Goal: Transaction & Acquisition: Subscribe to service/newsletter

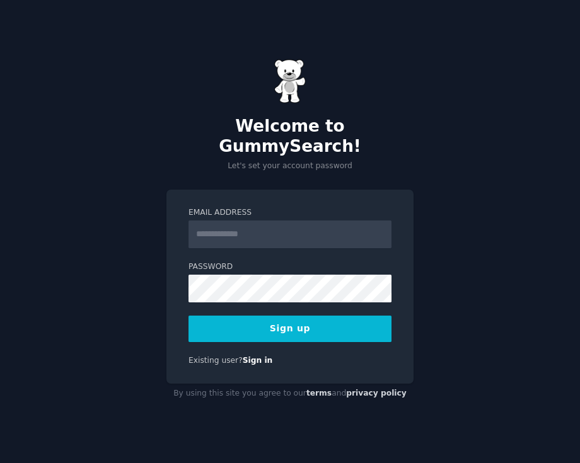
click at [242, 224] on input "Email Address" at bounding box center [290, 235] width 203 height 28
type input "**********"
click at [309, 316] on button "Sign up" at bounding box center [290, 329] width 203 height 26
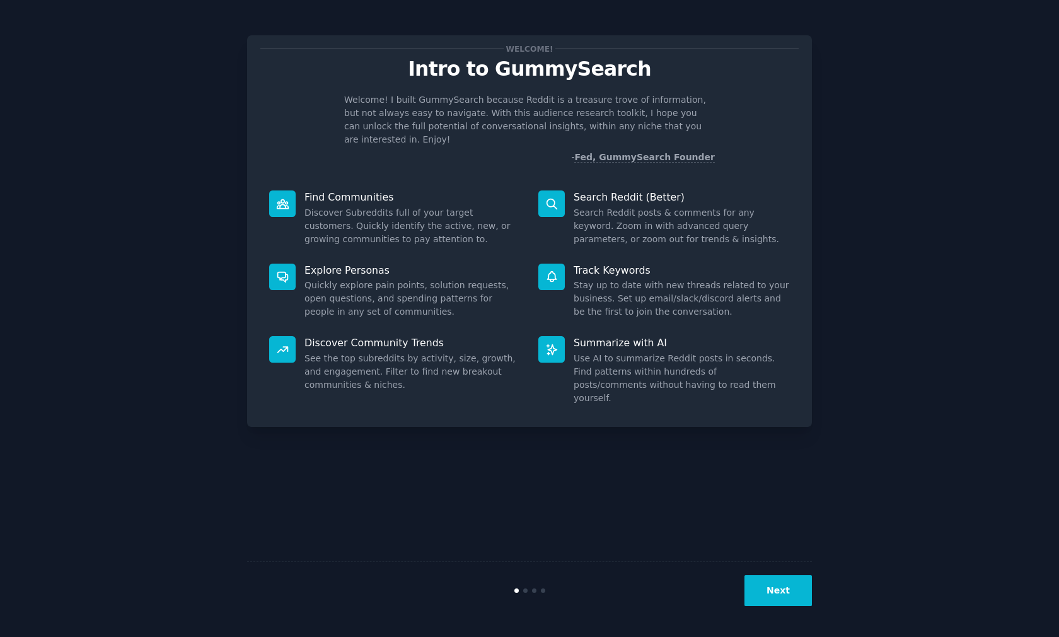
click at [579, 463] on button "Next" at bounding box center [778, 590] width 67 height 31
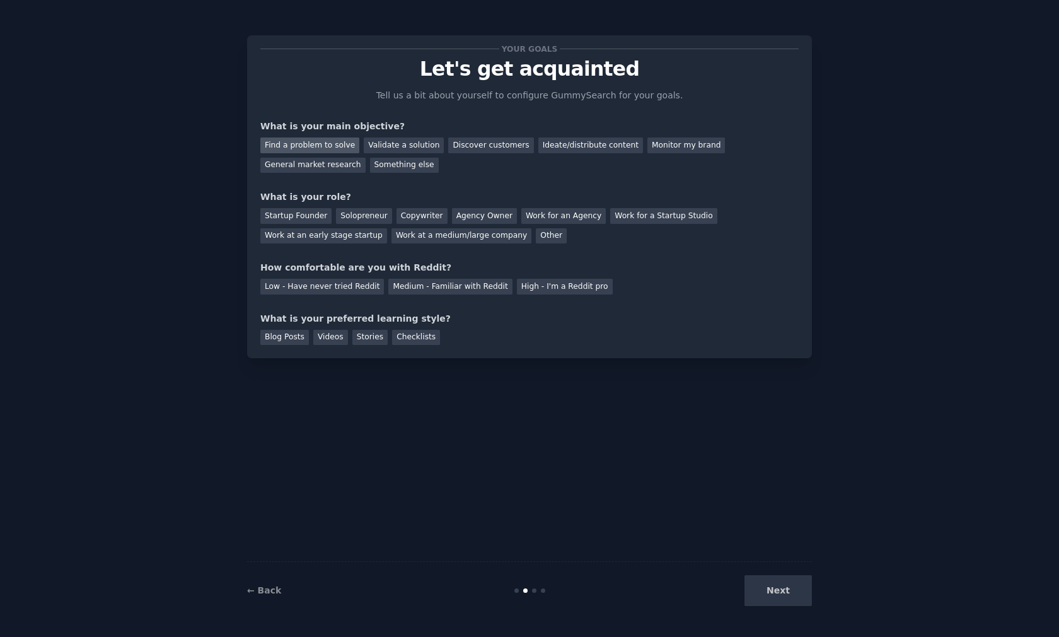
click at [310, 151] on div "Find a problem to solve" at bounding box center [309, 145] width 99 height 16
click at [390, 149] on div "Validate a solution" at bounding box center [404, 145] width 80 height 16
click at [509, 146] on div "Discover customers" at bounding box center [490, 145] width 85 height 16
click at [579, 151] on div "Ideate/distribute content" at bounding box center [590, 145] width 105 height 16
click at [579, 153] on div "Find a problem to solve Validate a solution Discover customers Ideate/distribut…" at bounding box center [529, 153] width 538 height 40
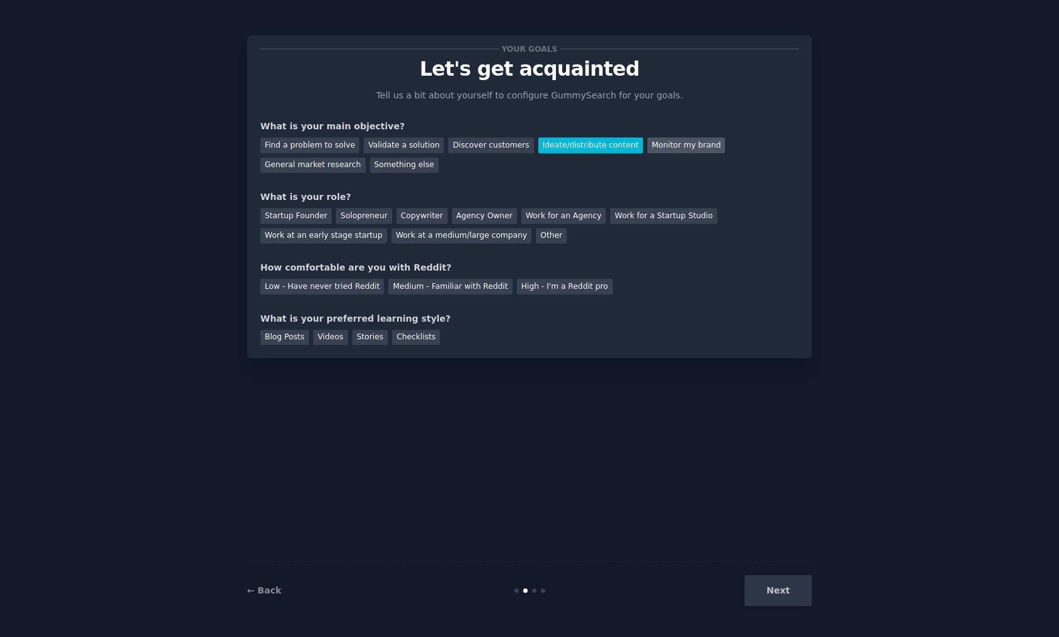
click at [579, 151] on div "Monitor my brand" at bounding box center [686, 145] width 78 height 16
click at [322, 158] on div "General market research" at bounding box center [312, 166] width 105 height 16
click at [390, 171] on div "Something else" at bounding box center [404, 166] width 69 height 16
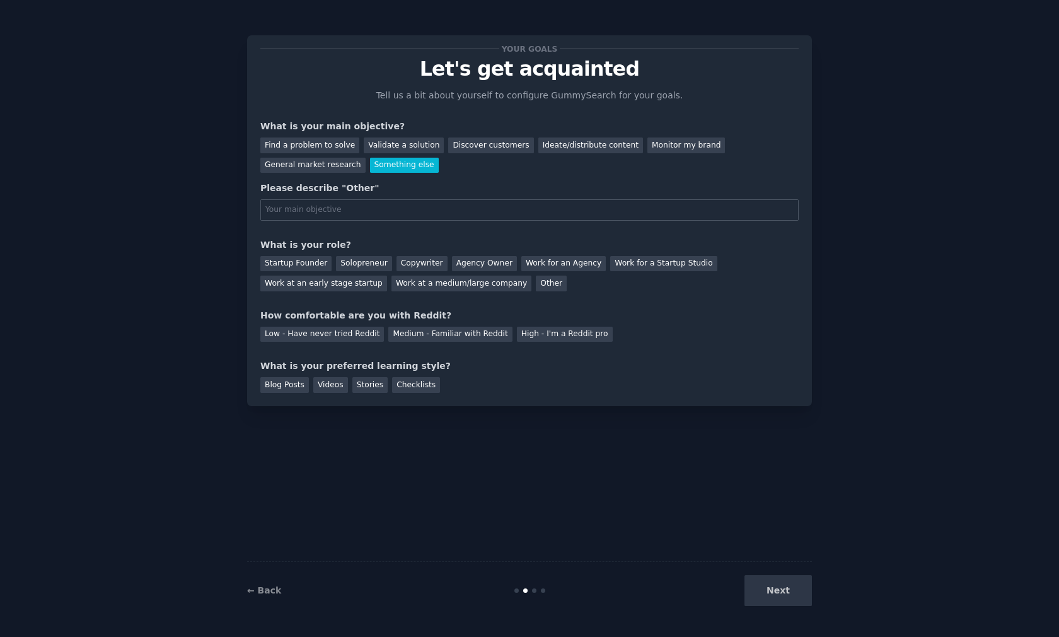
click at [410, 154] on div "Find a problem to solve Validate a solution Discover customers Ideate/distribut…" at bounding box center [529, 153] width 538 height 40
click at [410, 151] on div "Validate a solution" at bounding box center [404, 145] width 80 height 16
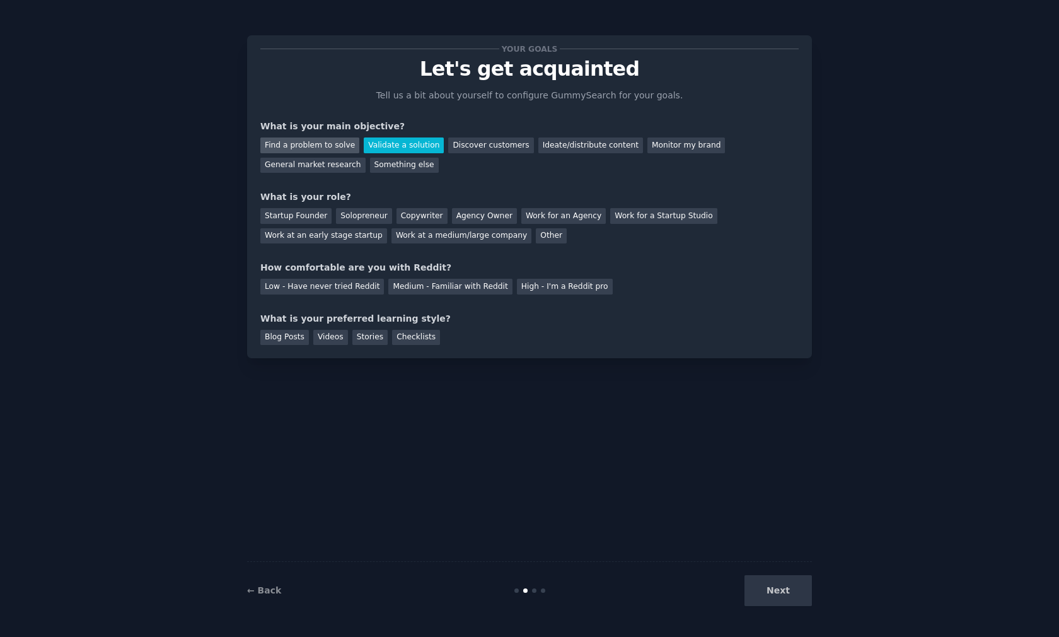
click at [284, 148] on div "Find a problem to solve" at bounding box center [309, 145] width 99 height 16
click at [390, 151] on div "Validate a solution" at bounding box center [404, 145] width 80 height 16
click at [296, 138] on div "Find a problem to solve" at bounding box center [309, 145] width 99 height 16
click at [306, 247] on div "Your goals Let's get acquainted Tell us a bit about yourself to configure Gummy…" at bounding box center [529, 197] width 538 height 296
click at [349, 291] on div "Low - Have never tried Reddit" at bounding box center [322, 287] width 124 height 16
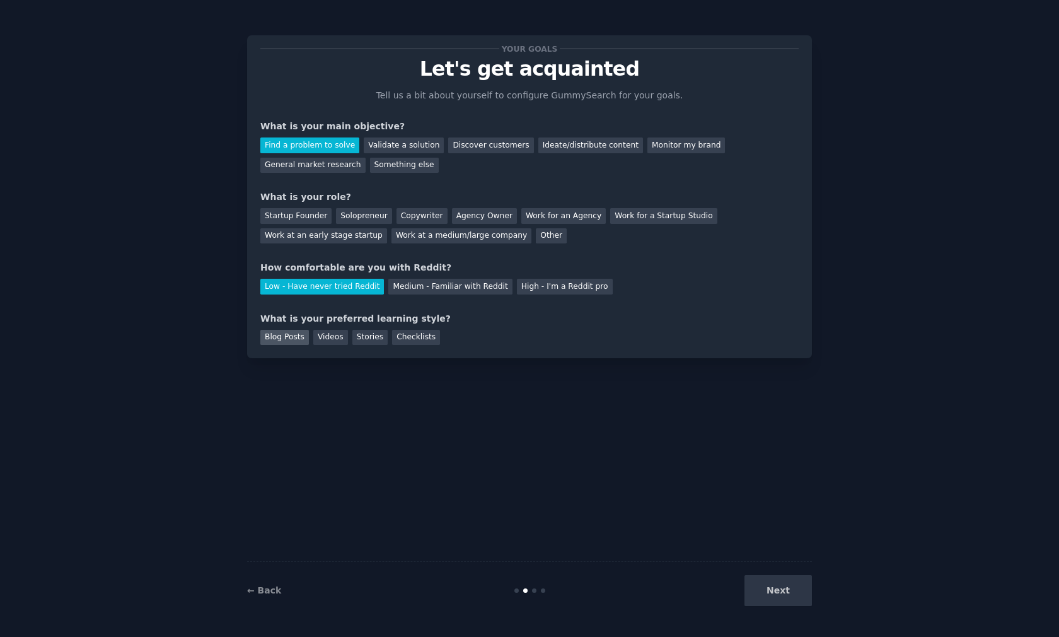
click at [303, 342] on div "Blog Posts" at bounding box center [284, 338] width 49 height 16
click at [359, 340] on div "Stories" at bounding box center [369, 338] width 35 height 16
click at [282, 338] on div "Blog Posts" at bounding box center [284, 338] width 49 height 16
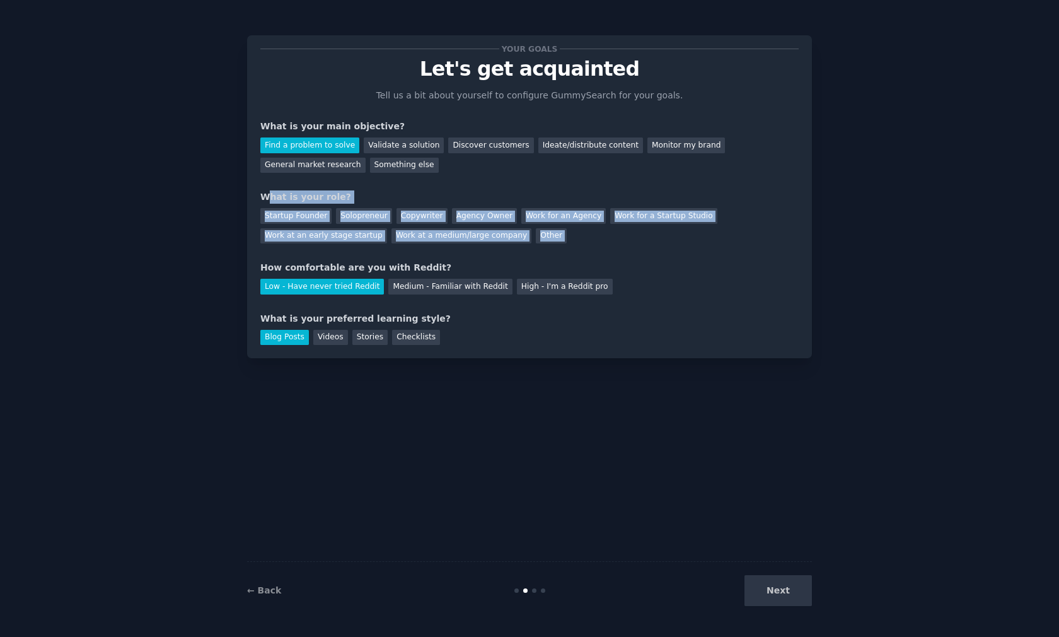
drag, startPoint x: 265, startPoint y: 197, endPoint x: 625, endPoint y: 249, distance: 364.3
click at [579, 249] on div "Your goals Let's get acquainted Tell us a bit about yourself to configure Gummy…" at bounding box center [529, 197] width 538 height 296
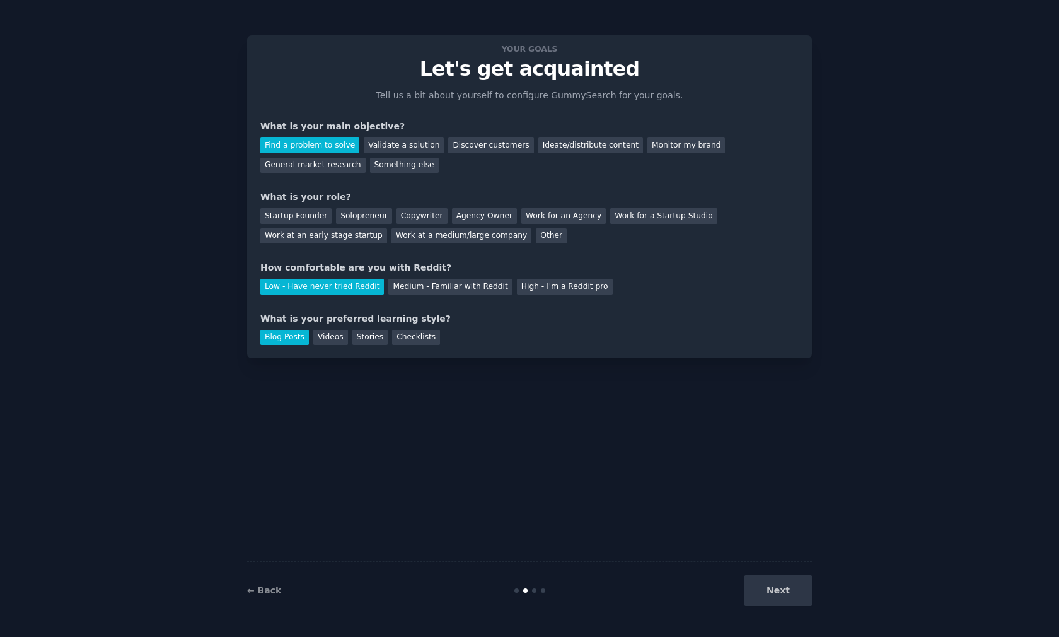
click at [257, 195] on div "Your goals Let's get acquainted Tell us a bit about yourself to configure Gummy…" at bounding box center [529, 196] width 565 height 323
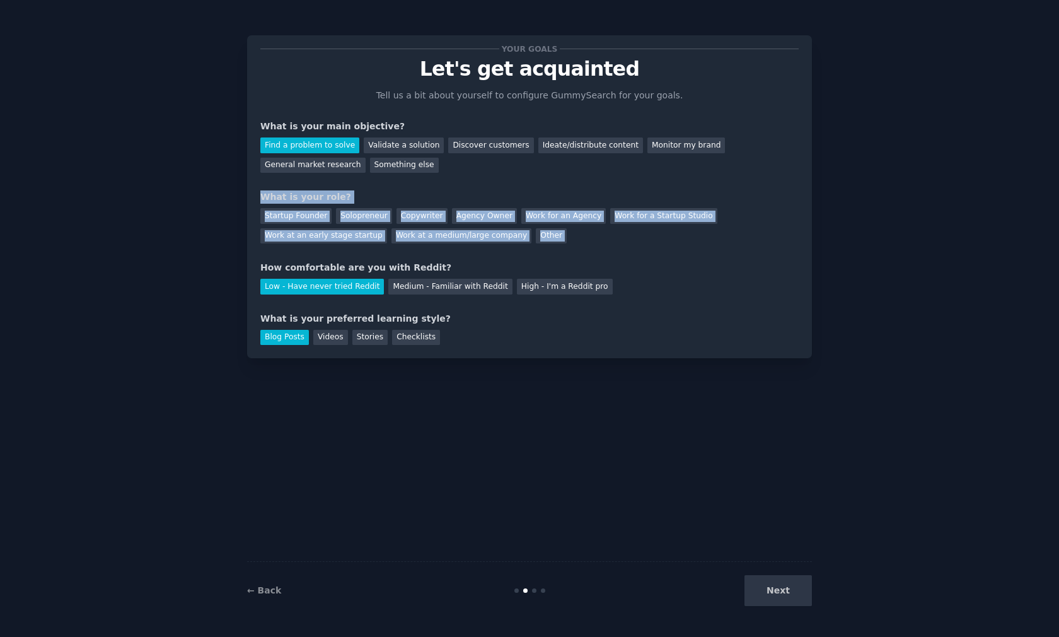
drag, startPoint x: 258, startPoint y: 195, endPoint x: 639, endPoint y: 246, distance: 384.2
click at [579, 246] on div "Your goals Let's get acquainted Tell us a bit about yourself to configure Gummy…" at bounding box center [529, 196] width 565 height 323
copy div "What is your role? Startup Founder Solopreneur Copywriter Agency Owner Work for…"
click at [555, 184] on div "Your goals Let's get acquainted Tell us a bit about yourself to configure Gummy…" at bounding box center [529, 197] width 538 height 296
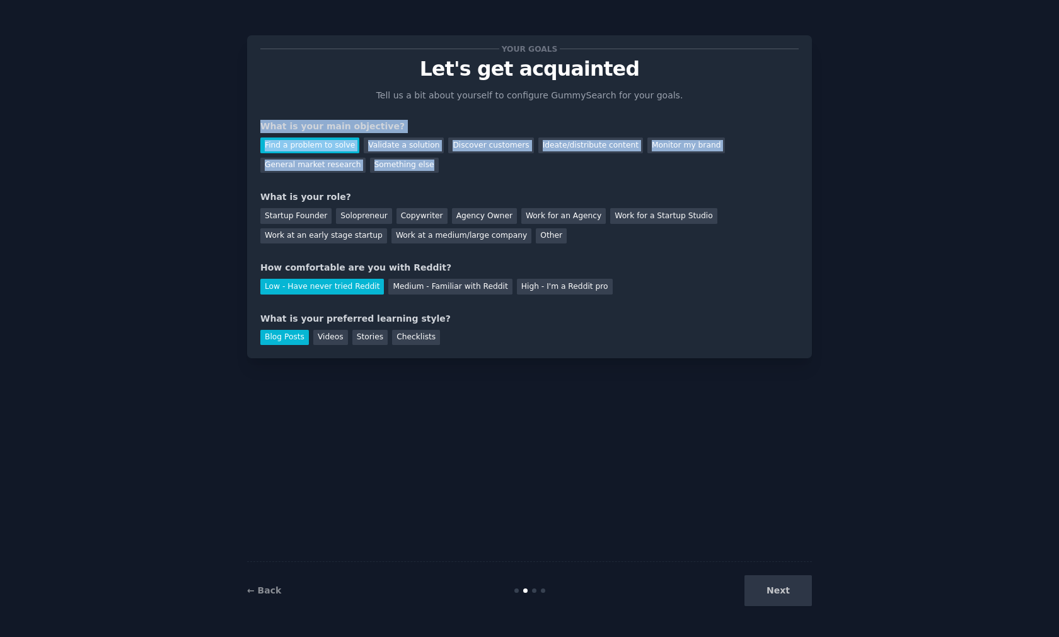
drag, startPoint x: 262, startPoint y: 120, endPoint x: 439, endPoint y: 165, distance: 182.6
click at [441, 166] on div "What is your main objective? Find a problem to solve Validate a solution Discov…" at bounding box center [529, 146] width 538 height 53
copy div "What is your main objective? Find a problem to solve Validate a solution Discov…"
click at [439, 165] on div "Find a problem to solve Validate a solution Discover customers Ideate/distribut…" at bounding box center [529, 153] width 538 height 40
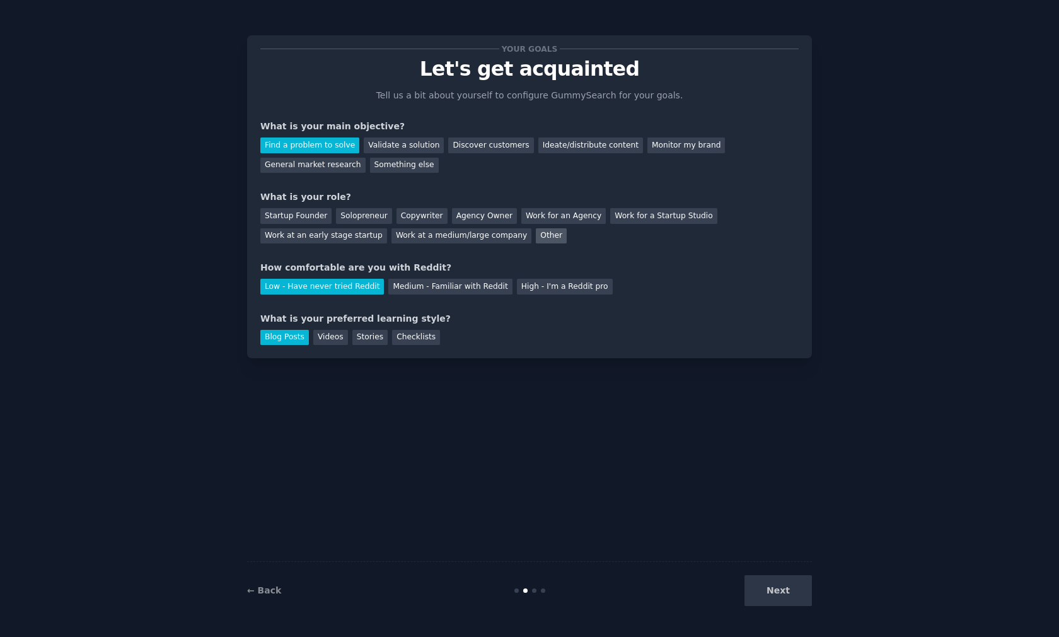
click at [536, 238] on div "Other" at bounding box center [551, 236] width 31 height 16
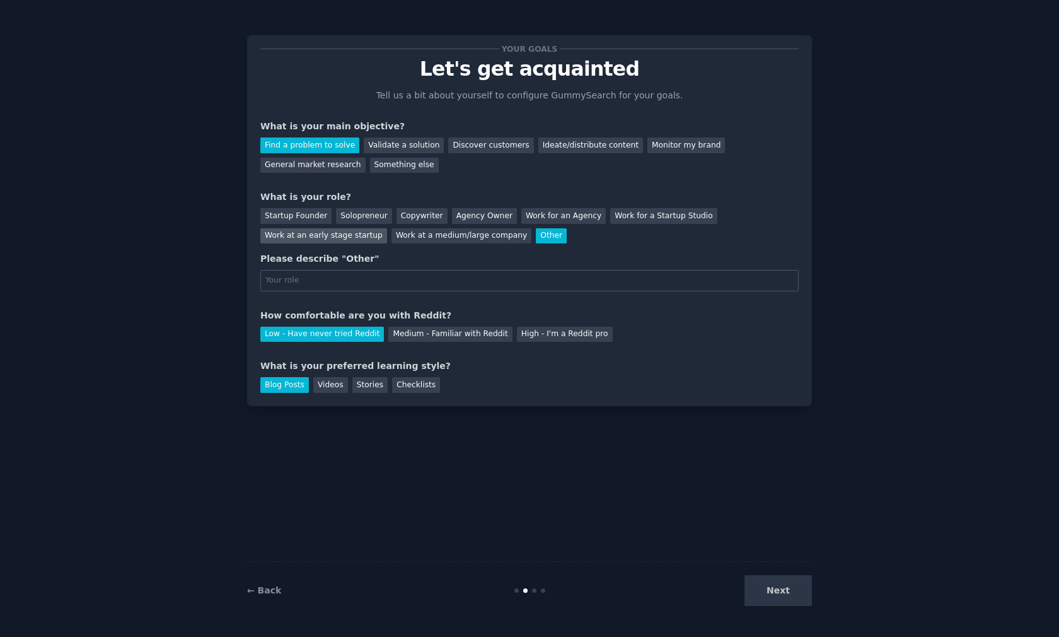
click at [352, 236] on div "Work at an early stage startup" at bounding box center [323, 236] width 127 height 16
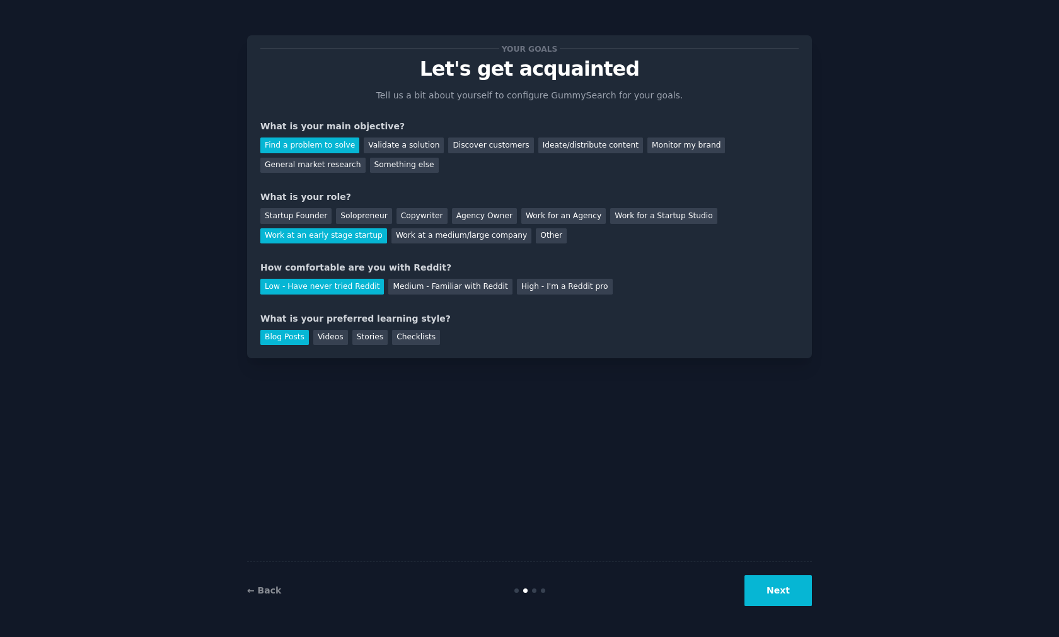
click at [579, 463] on button "Next" at bounding box center [778, 590] width 67 height 31
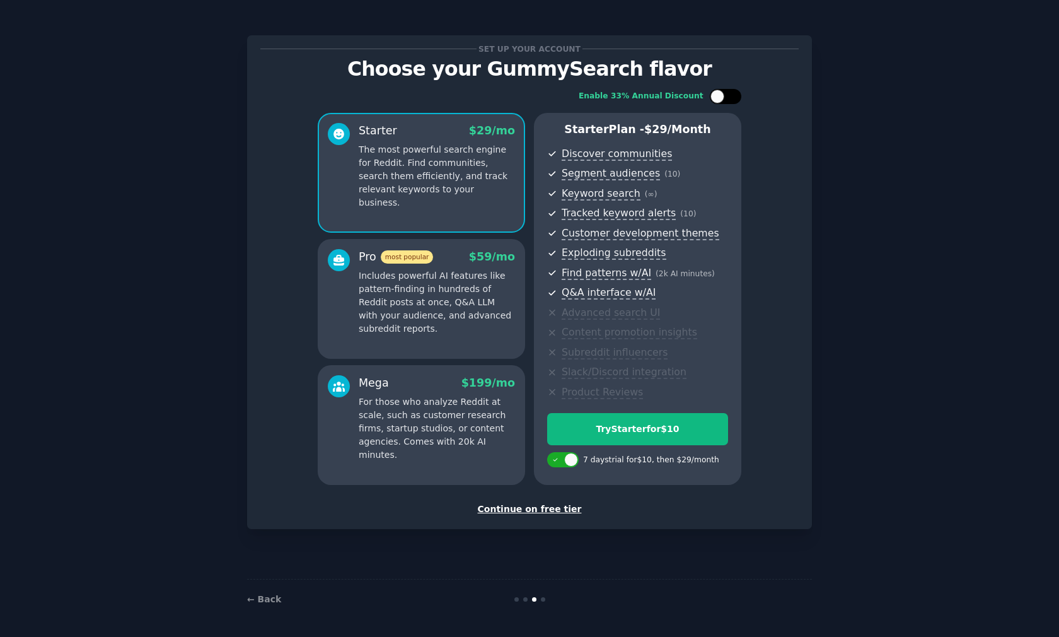
click at [579, 97] on div at bounding box center [718, 97] width 14 height 14
click at [579, 98] on div at bounding box center [726, 96] width 32 height 15
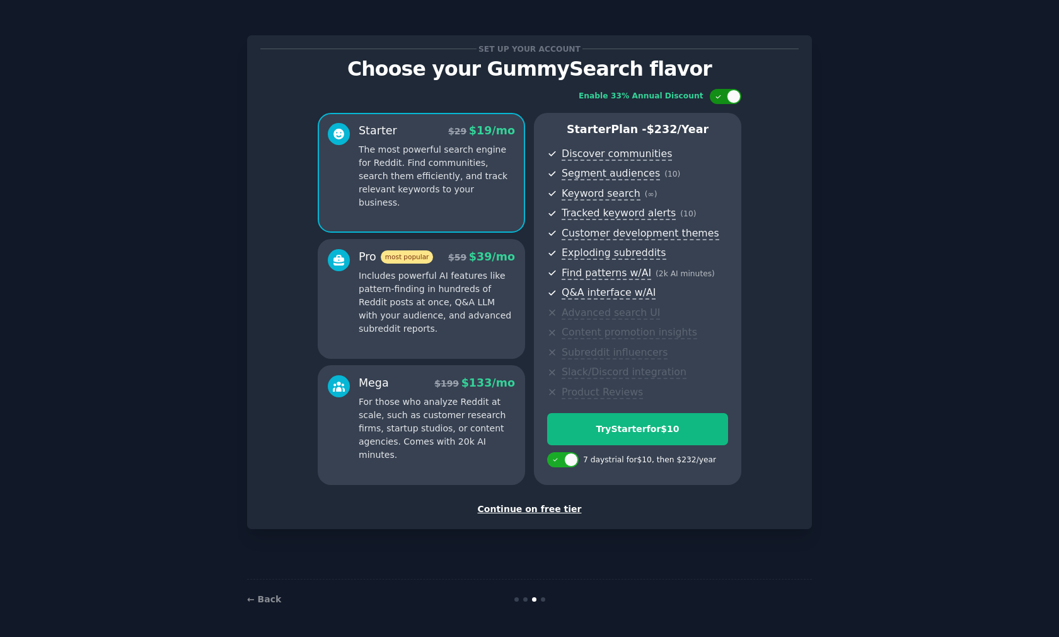
click at [579, 98] on div at bounding box center [726, 96] width 32 height 15
checkbox input "false"
click at [579, 104] on div "Set up your account Choose your GummySearch flavor Enable 33% Annual Discount S…" at bounding box center [530, 318] width 1024 height 601
click at [542, 463] on div "Continue on free tier" at bounding box center [529, 508] width 538 height 13
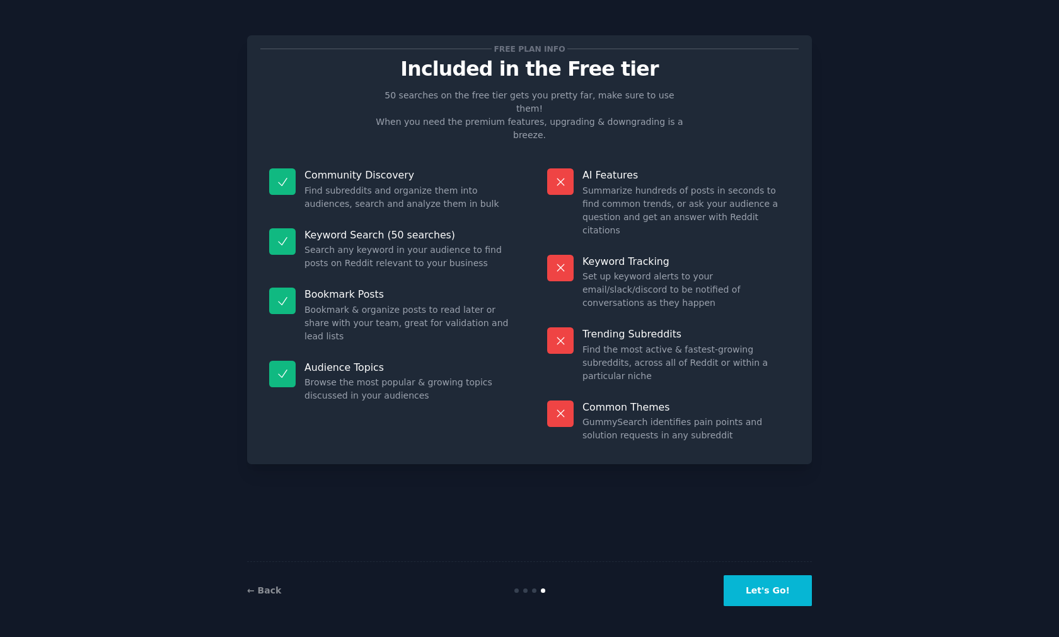
click at [579, 463] on button "Let's Go!" at bounding box center [768, 590] width 88 height 31
